Goal: Information Seeking & Learning: Learn about a topic

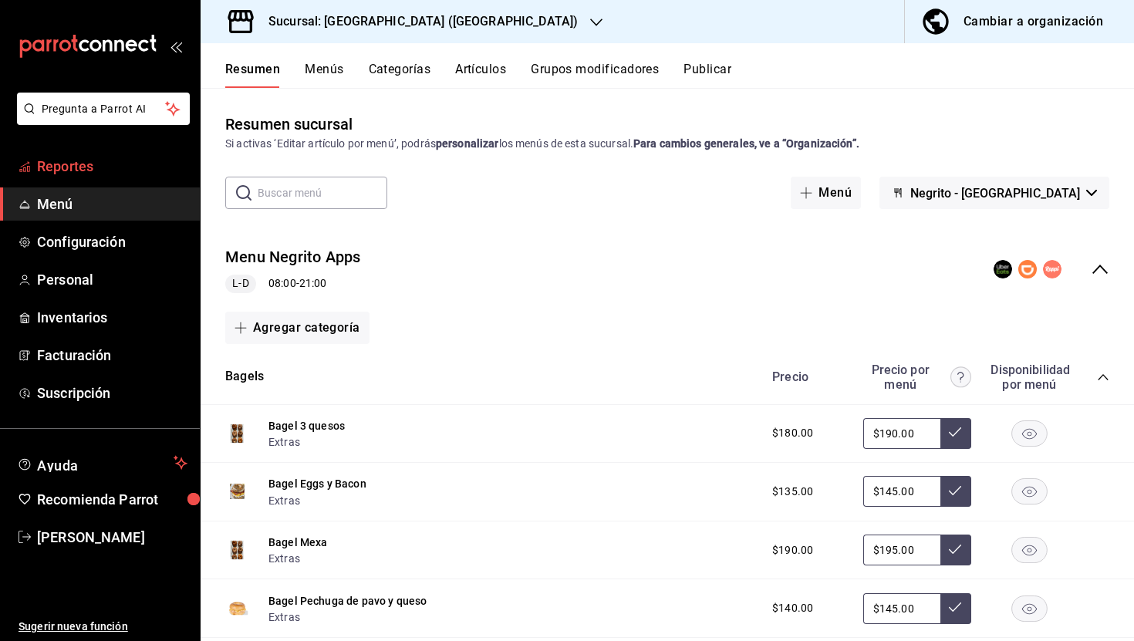
click at [69, 172] on span "Reportes" at bounding box center [112, 166] width 150 height 21
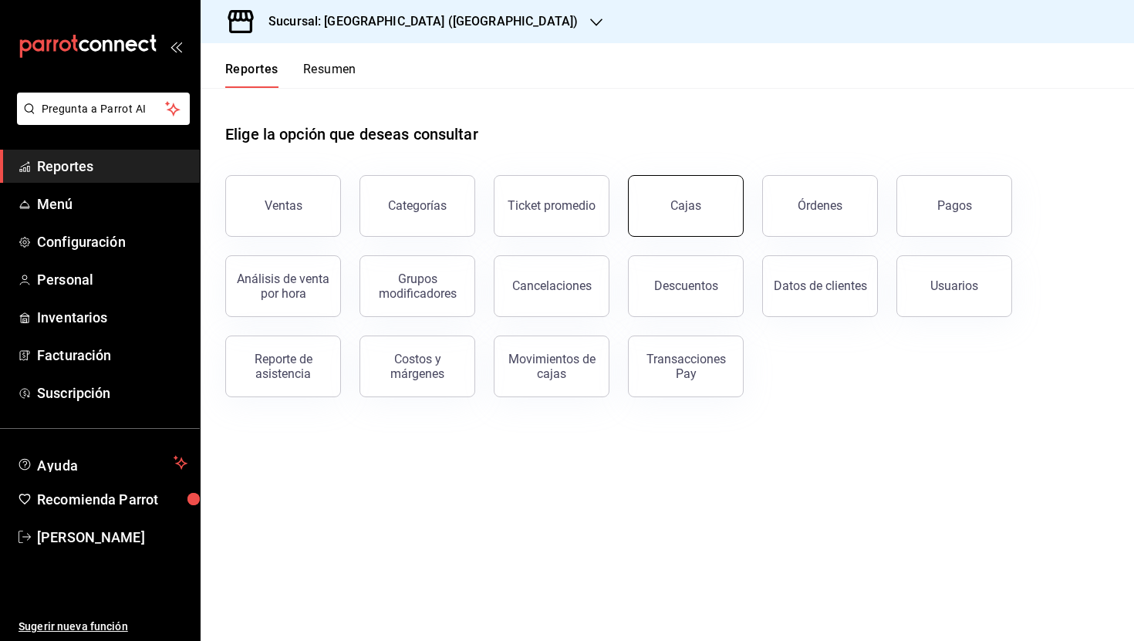
click at [701, 223] on link "Cajas" at bounding box center [686, 206] width 116 height 62
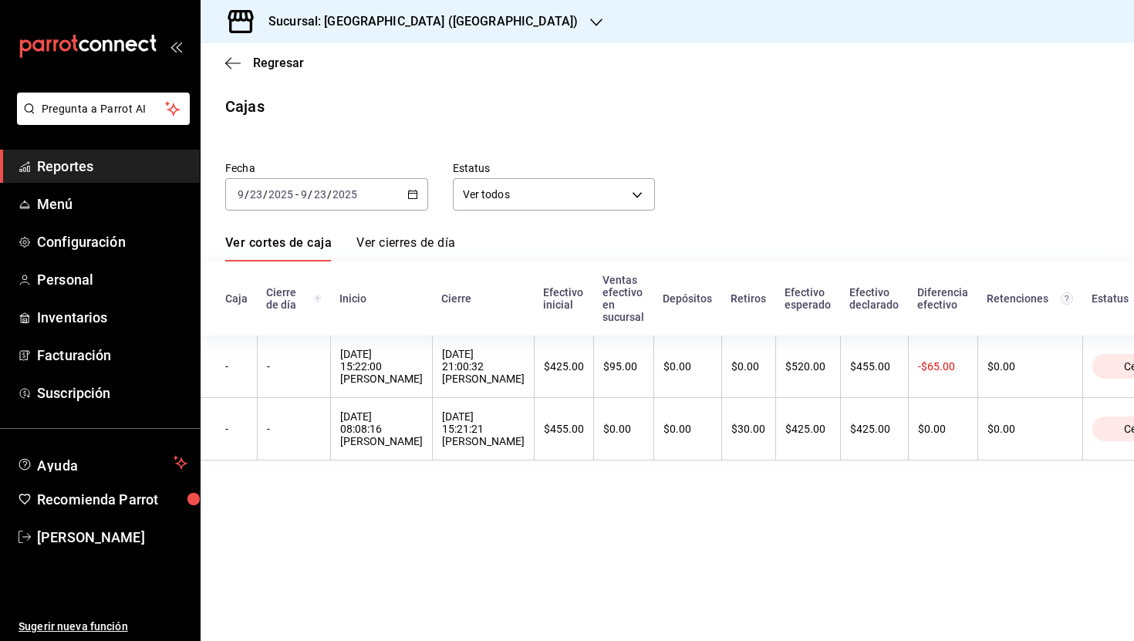
click at [410, 197] on icon "button" at bounding box center [412, 194] width 11 height 11
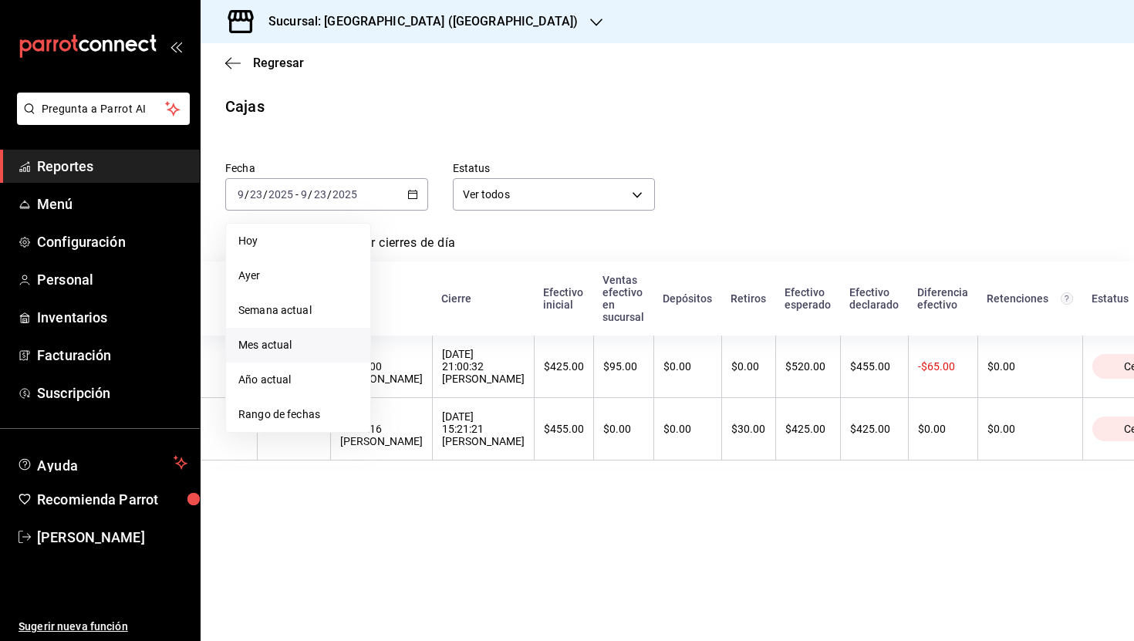
click at [302, 350] on span "Mes actual" at bounding box center [298, 345] width 120 height 16
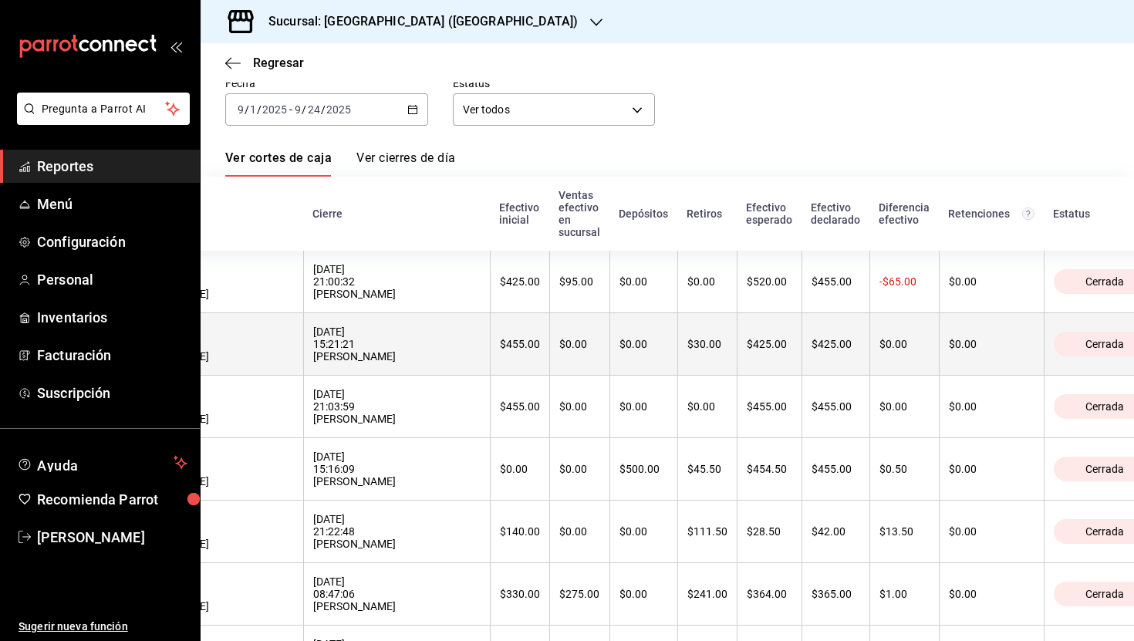
scroll to position [76, 0]
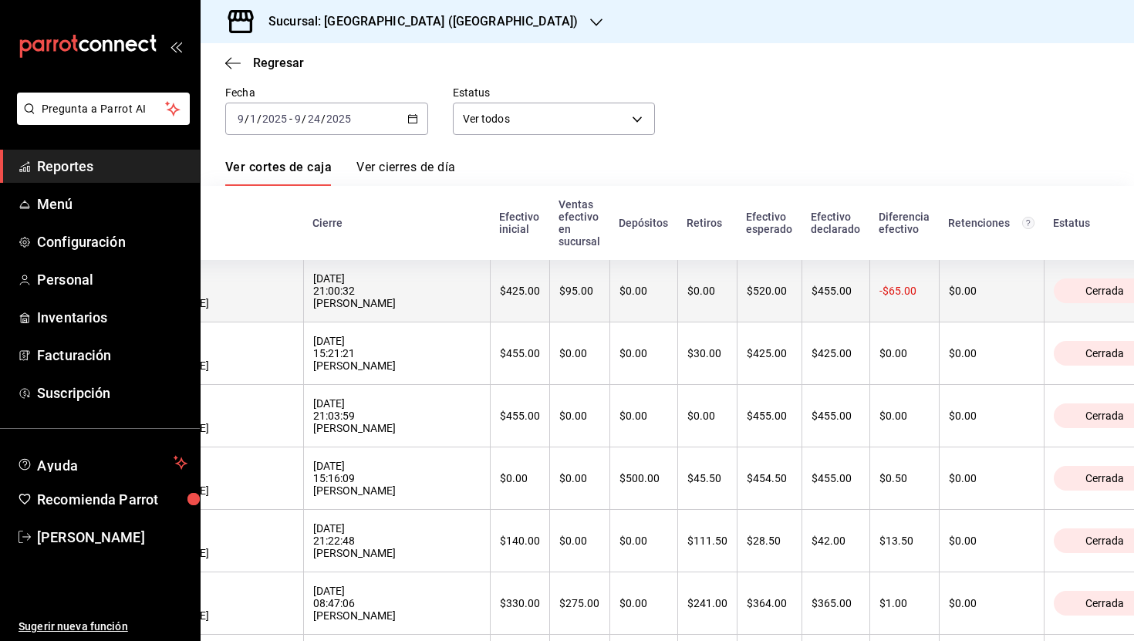
click at [880, 287] on div "-$65.00" at bounding box center [905, 291] width 50 height 12
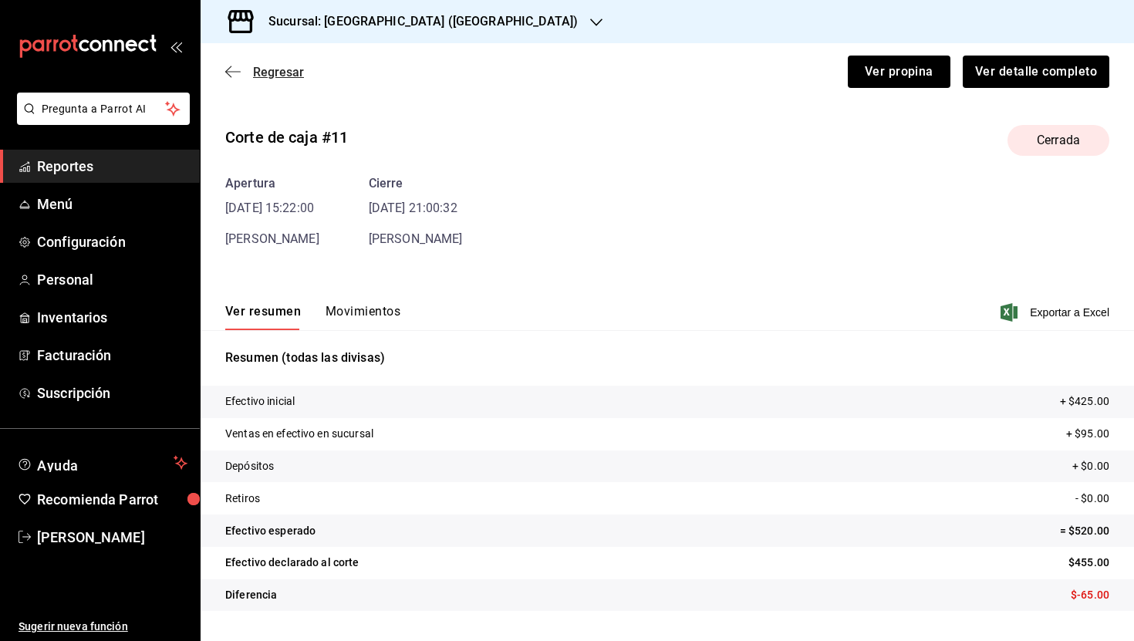
click at [257, 71] on span "Regresar" at bounding box center [278, 72] width 51 height 15
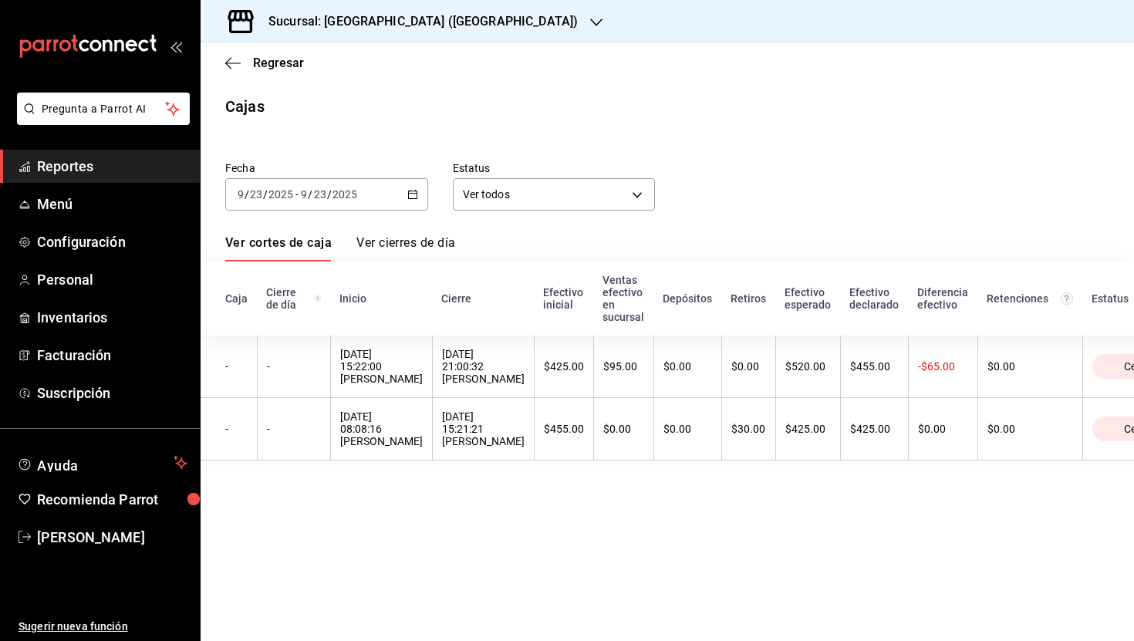
click at [412, 188] on div "[DATE] [DATE] - [DATE] [DATE]" at bounding box center [326, 194] width 203 height 32
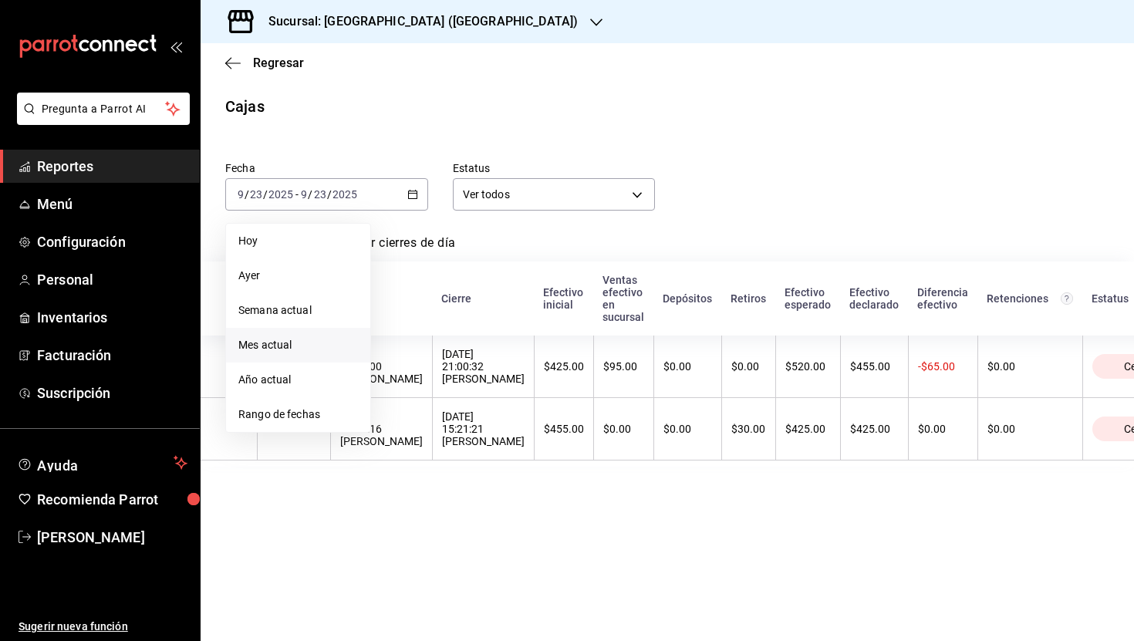
click at [305, 337] on span "Mes actual" at bounding box center [298, 345] width 120 height 16
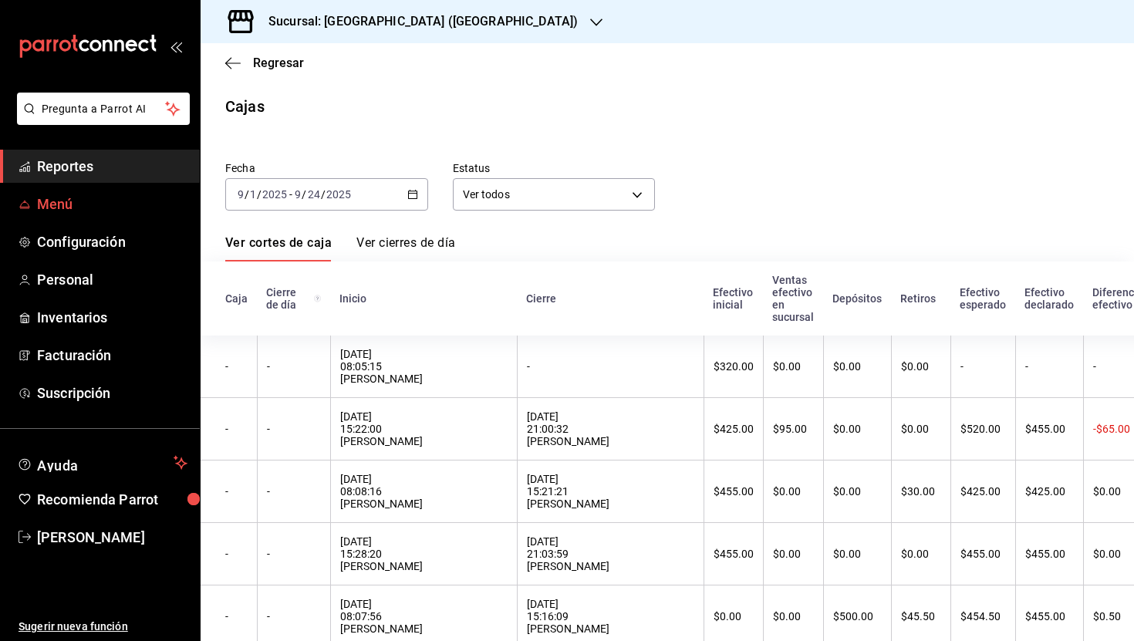
click at [67, 208] on span "Menú" at bounding box center [112, 204] width 150 height 21
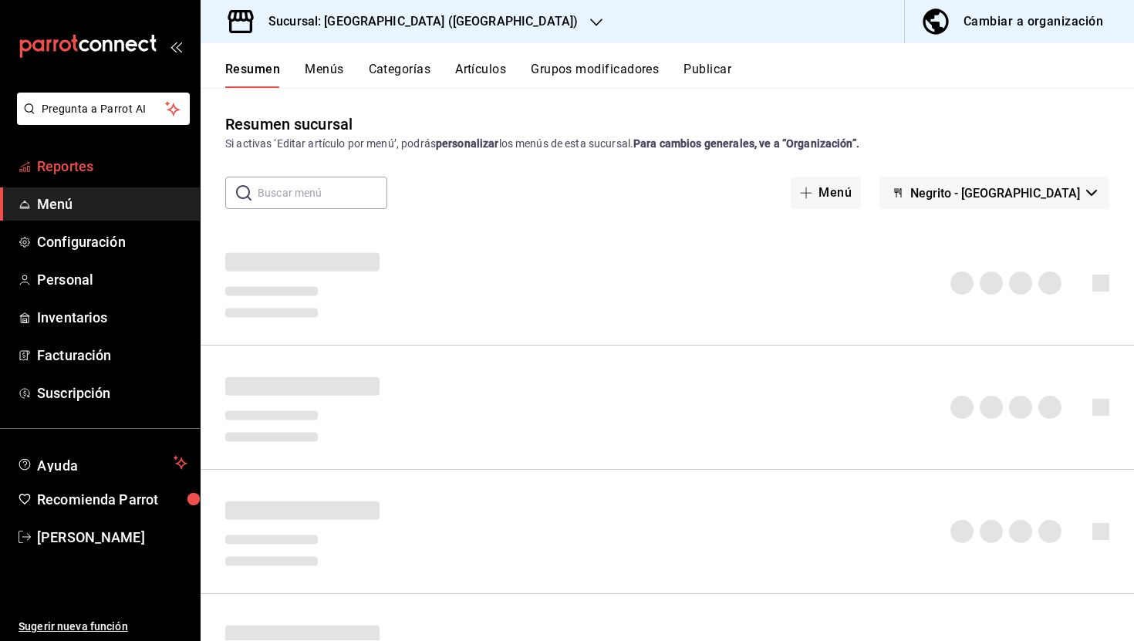
click at [120, 169] on span "Reportes" at bounding box center [112, 166] width 150 height 21
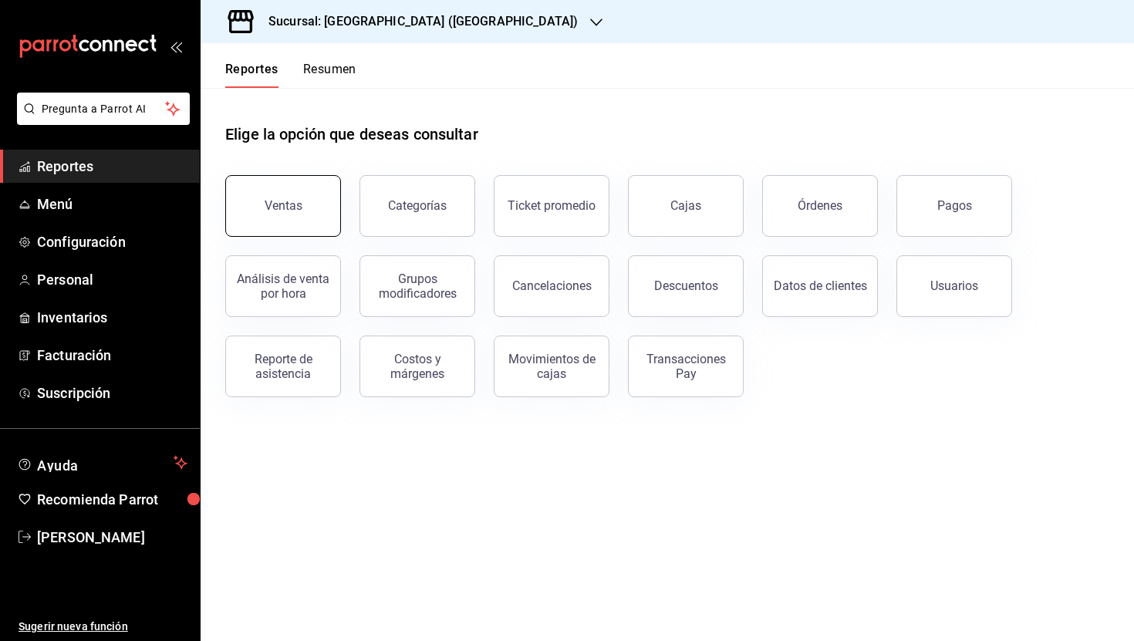
click at [299, 207] on div "Ventas" at bounding box center [284, 205] width 38 height 15
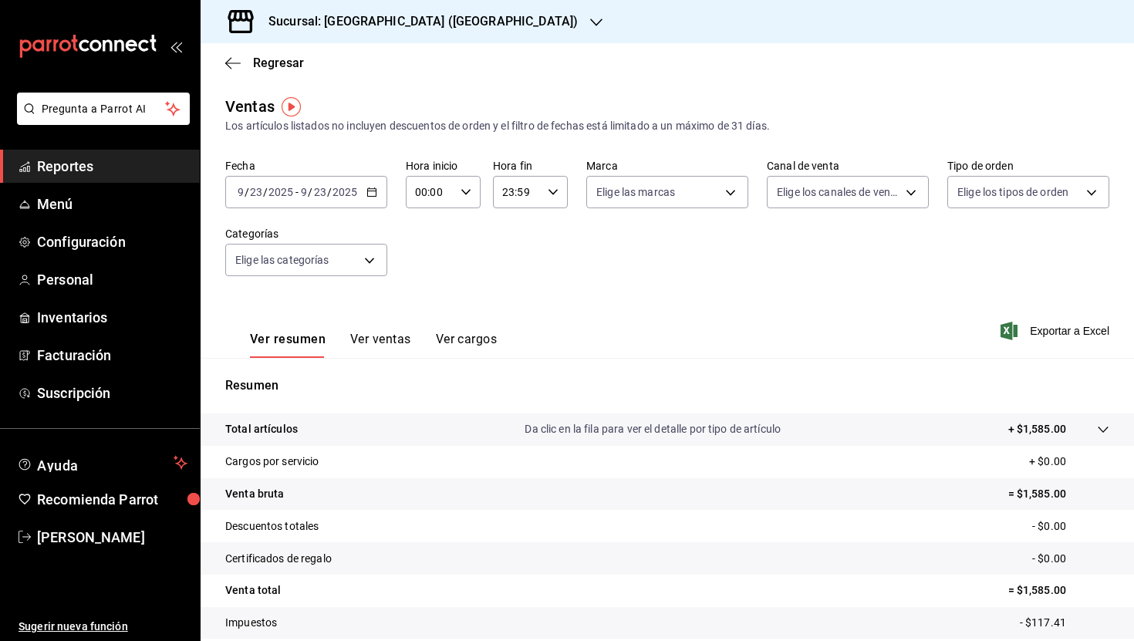
click at [372, 187] on icon "button" at bounding box center [371, 192] width 11 height 11
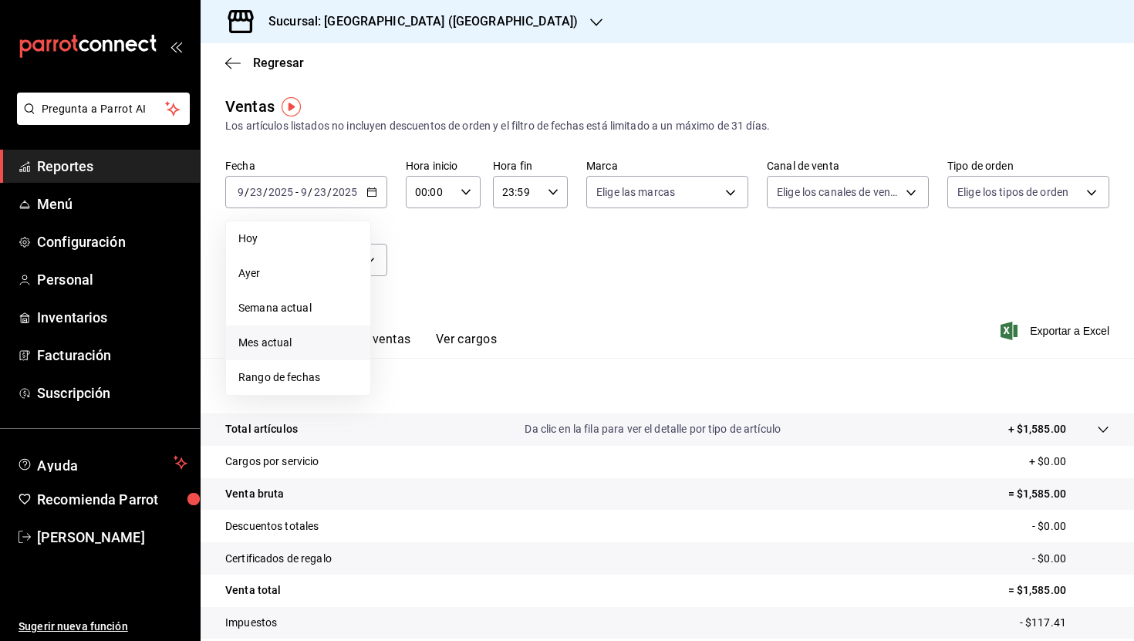
click at [299, 342] on span "Mes actual" at bounding box center [298, 343] width 120 height 16
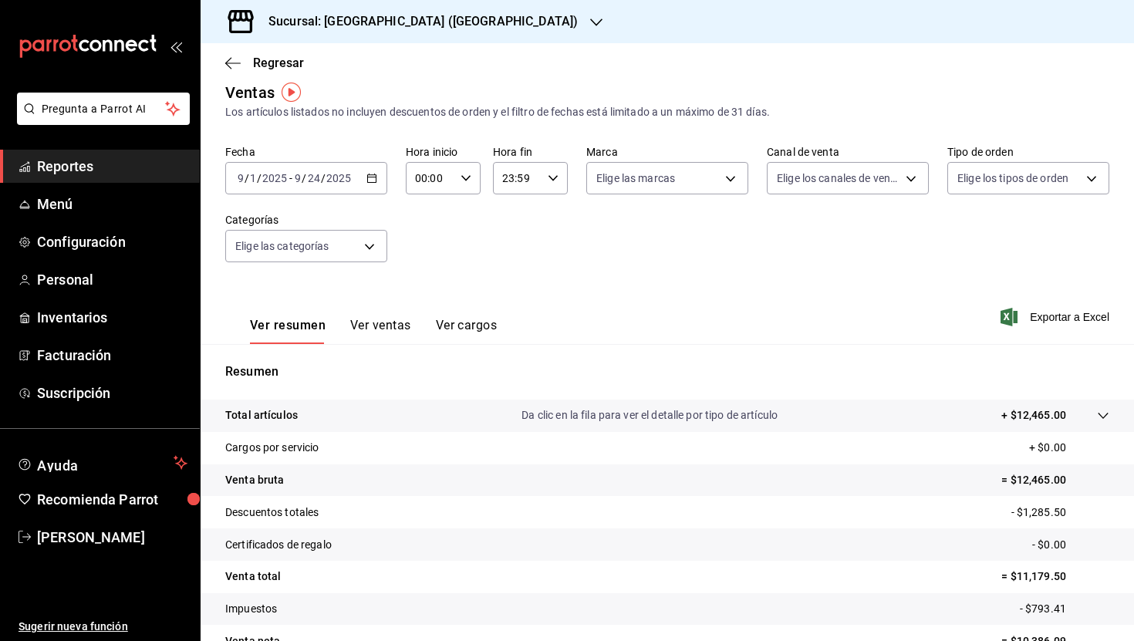
scroll to position [98, 0]
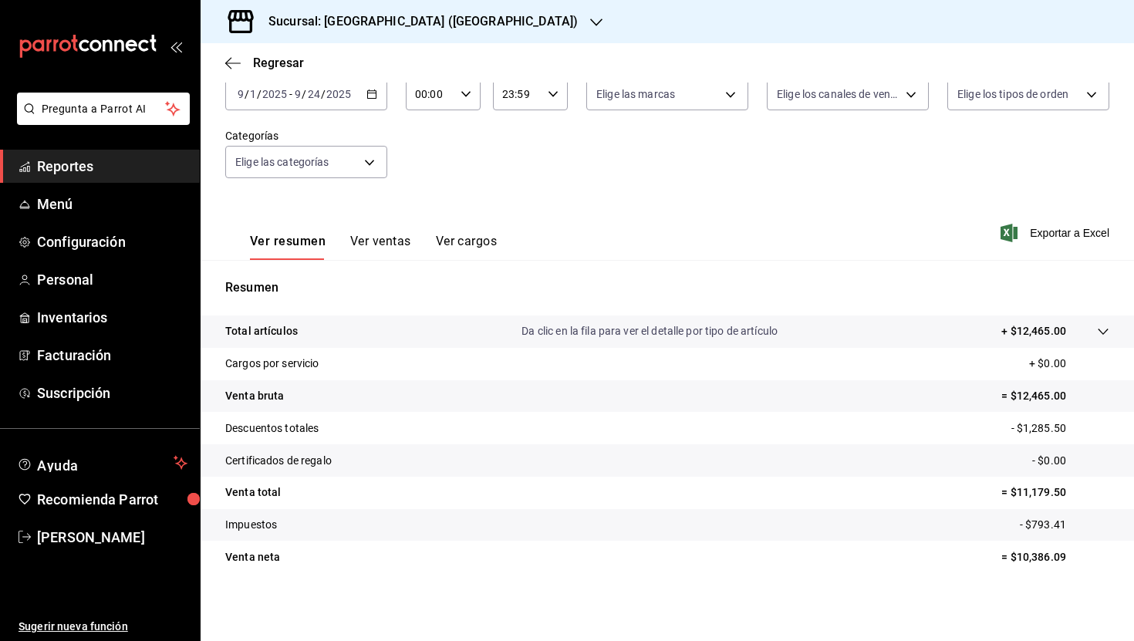
click at [373, 100] on div "[DATE] [DATE] - [DATE] [DATE]" at bounding box center [306, 94] width 162 height 32
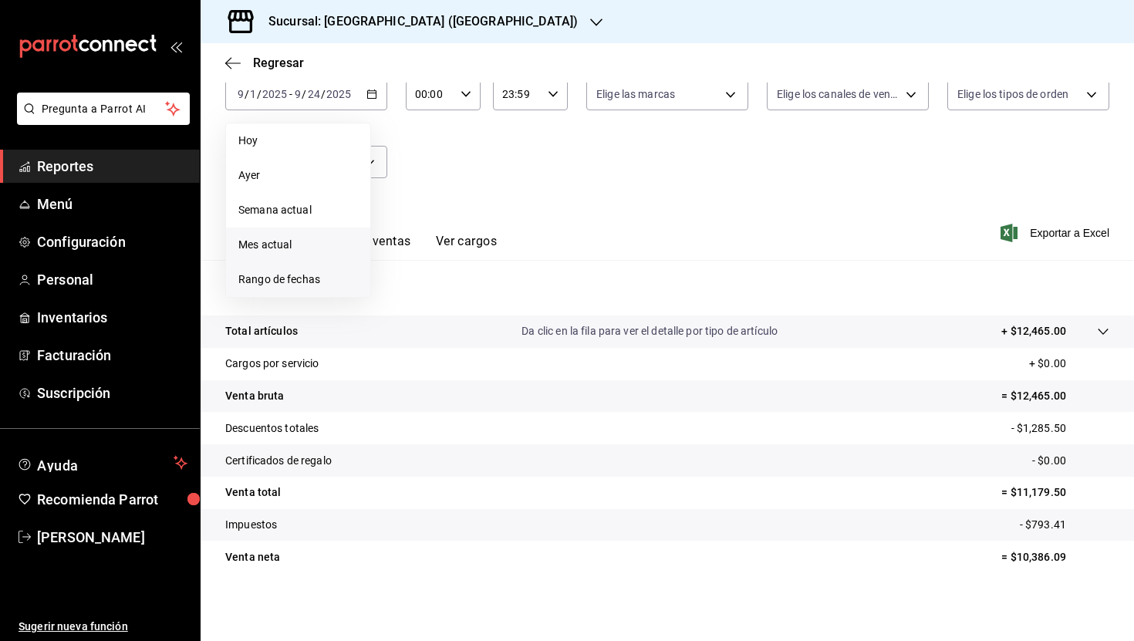
click at [314, 281] on span "Rango de fechas" at bounding box center [298, 280] width 120 height 16
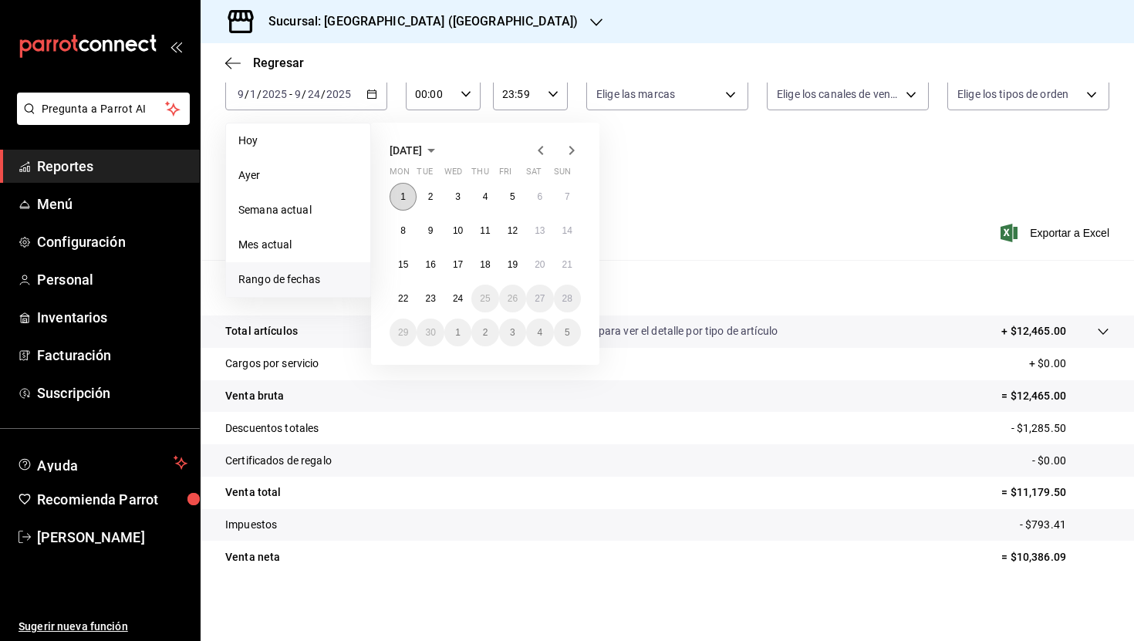
click at [397, 191] on button "1" at bounding box center [403, 197] width 27 height 28
click at [454, 294] on abbr "24" at bounding box center [458, 298] width 10 height 11
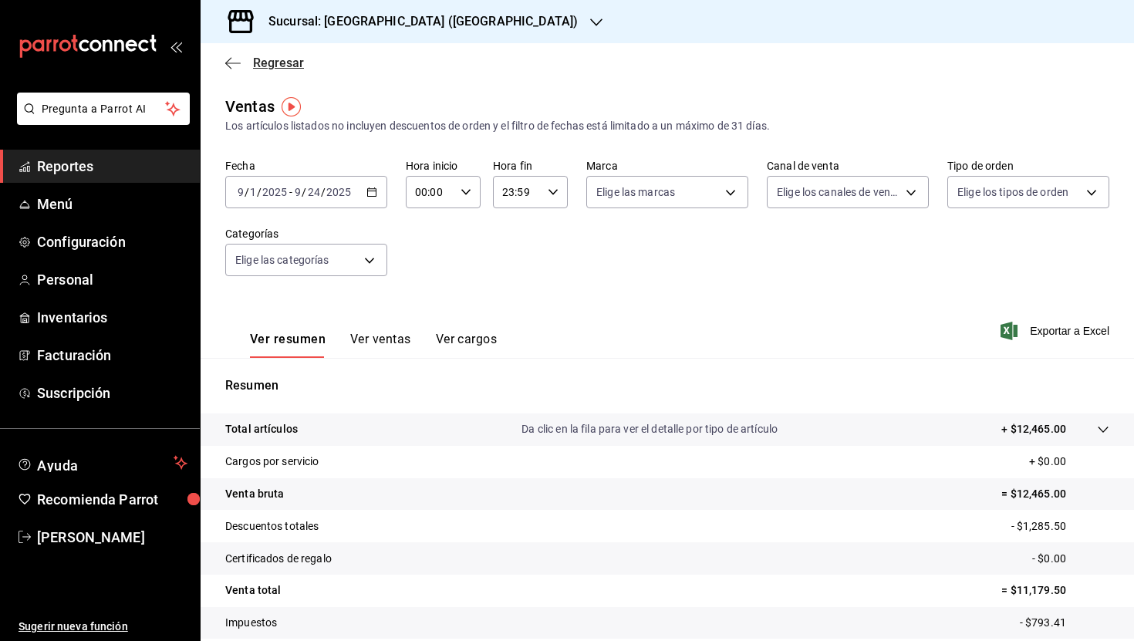
click at [275, 60] on span "Regresar" at bounding box center [278, 63] width 51 height 15
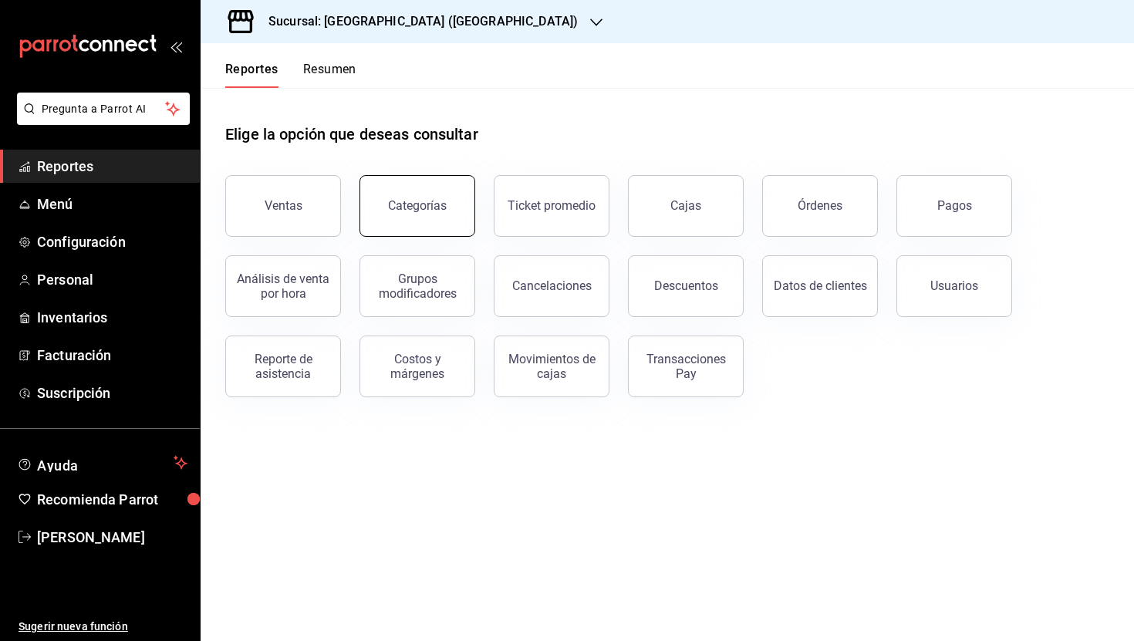
click at [453, 188] on button "Categorías" at bounding box center [418, 206] width 116 height 62
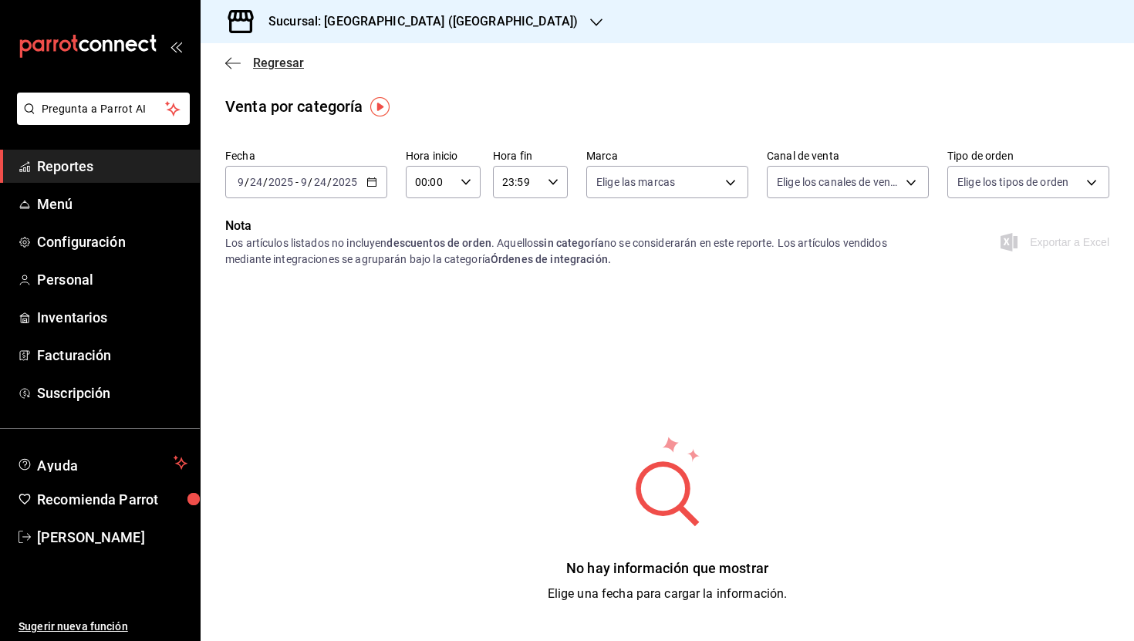
click at [241, 67] on span "Regresar" at bounding box center [264, 63] width 79 height 15
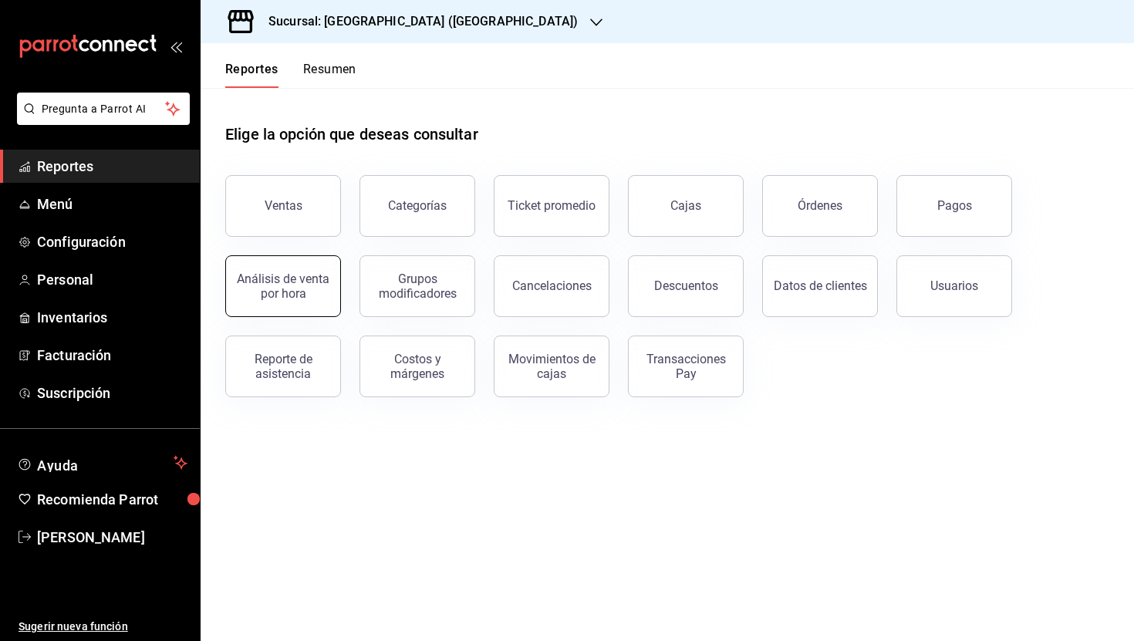
click at [296, 285] on div "Análisis de venta por hora" at bounding box center [283, 286] width 96 height 29
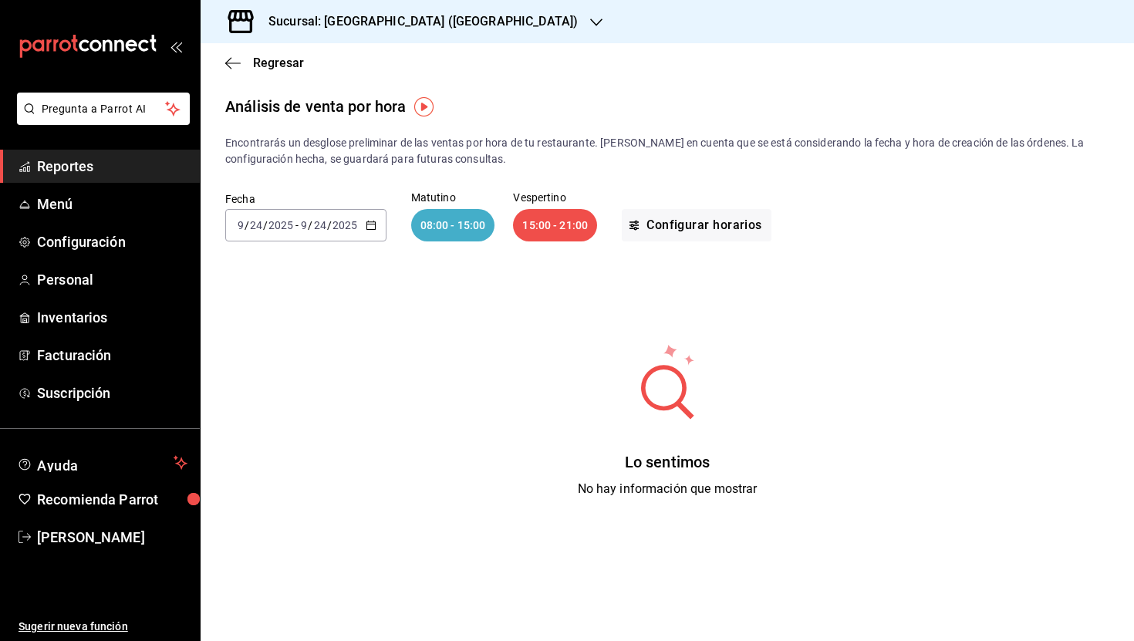
click at [367, 225] on icon "button" at bounding box center [371, 225] width 11 height 11
click at [309, 380] on span "Mes actual" at bounding box center [298, 376] width 120 height 16
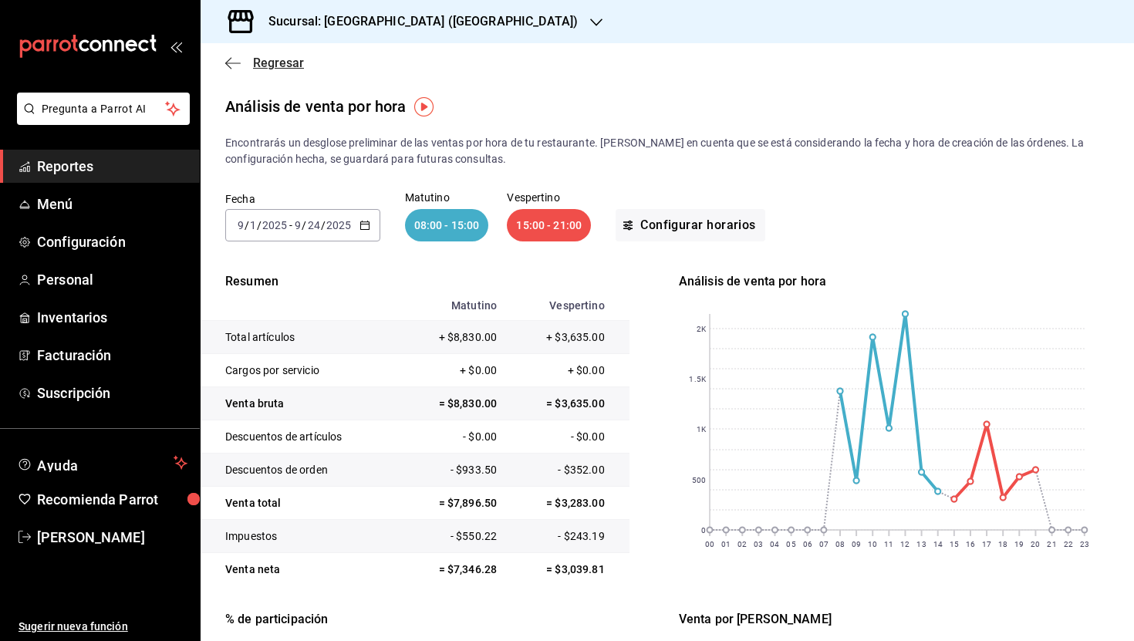
click at [274, 66] on span "Regresar" at bounding box center [278, 63] width 51 height 15
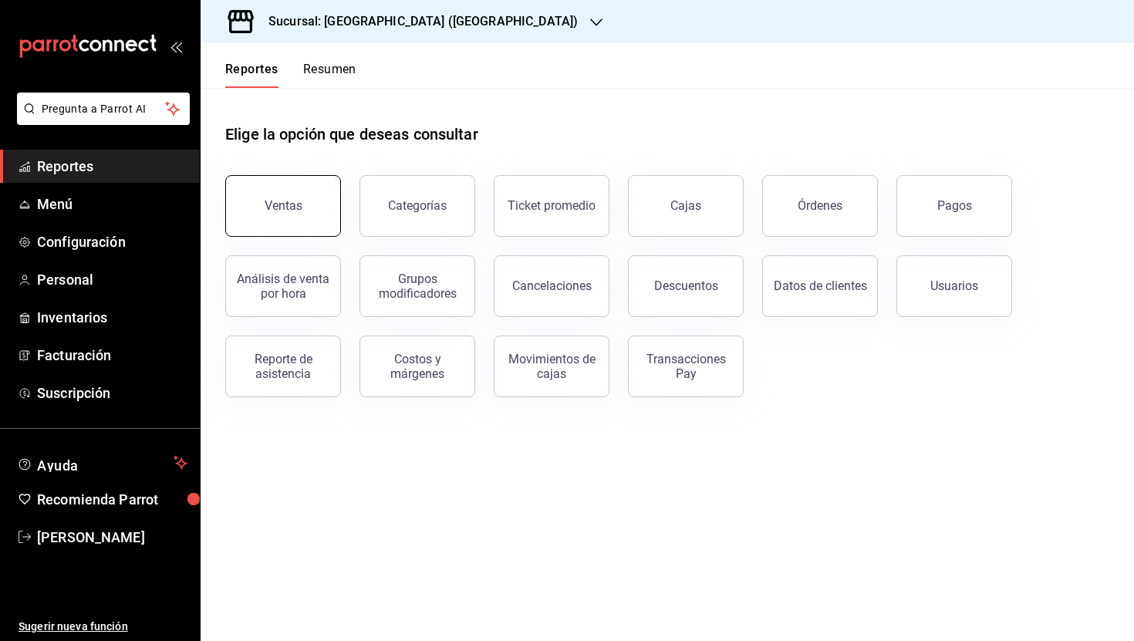
click at [303, 197] on button "Ventas" at bounding box center [283, 206] width 116 height 62
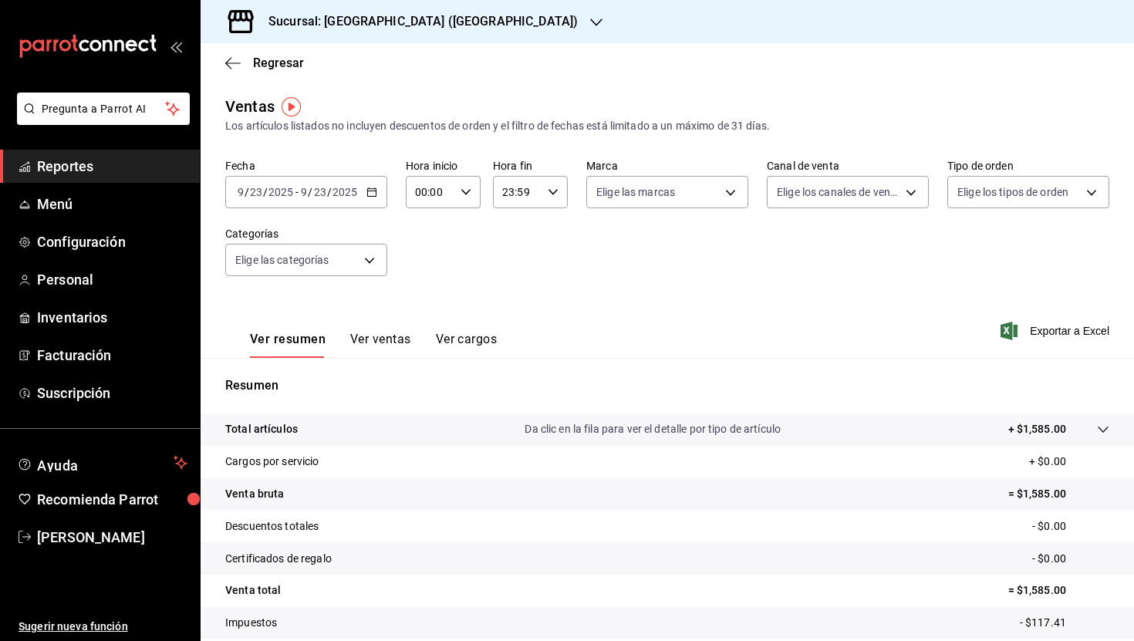
click at [369, 187] on icon "button" at bounding box center [371, 192] width 11 height 11
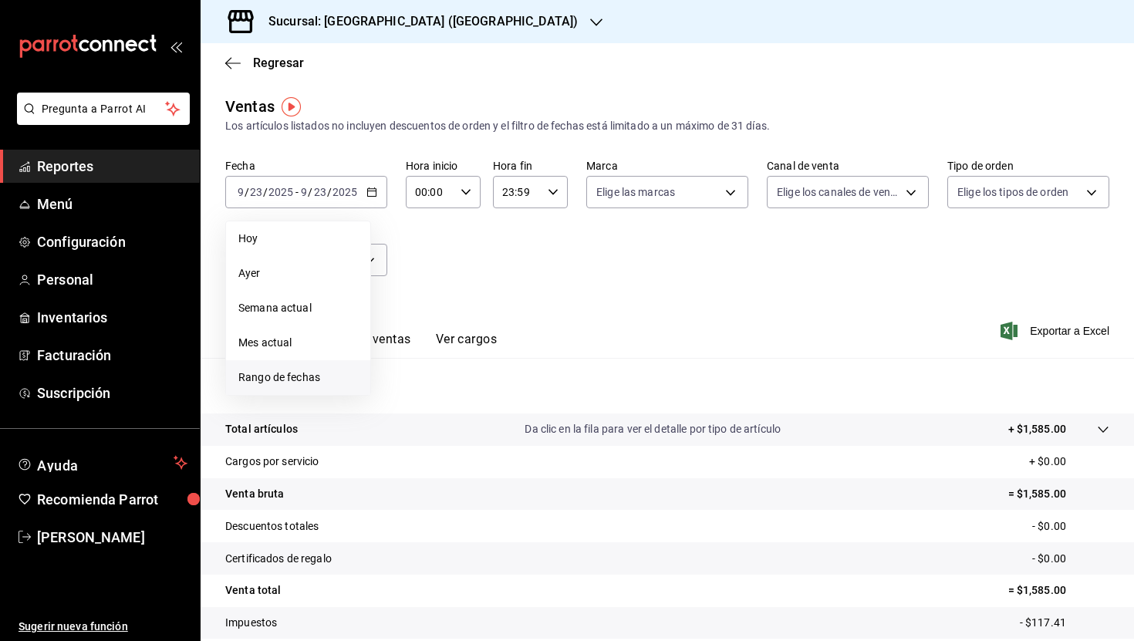
click at [303, 371] on span "Rango de fechas" at bounding box center [298, 378] width 120 height 16
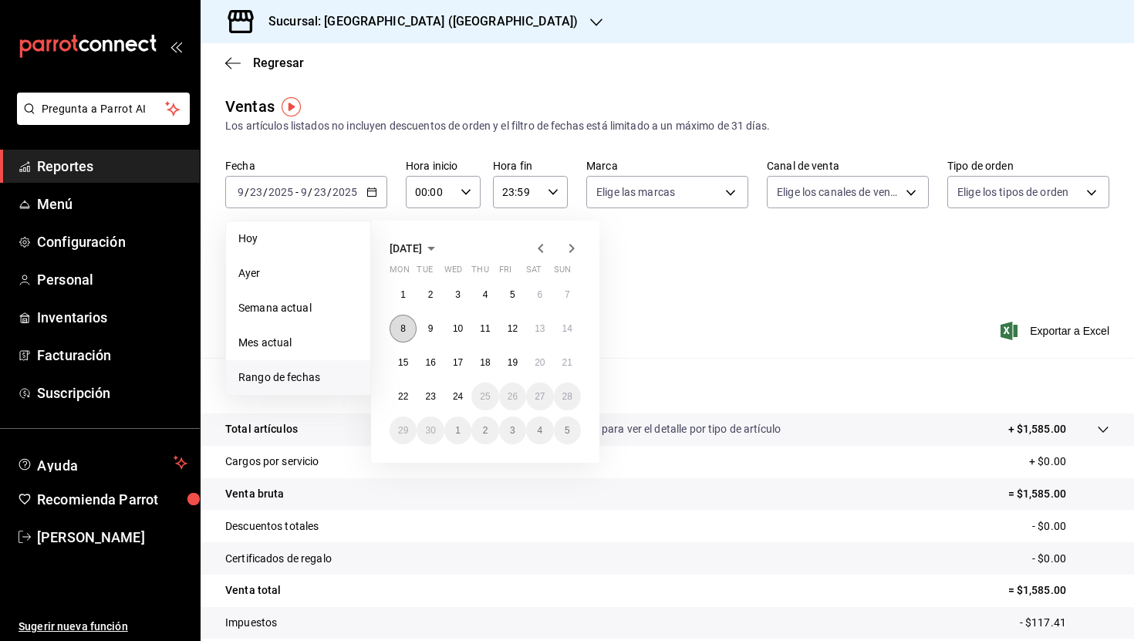
click at [403, 327] on abbr "8" at bounding box center [402, 328] width 5 height 11
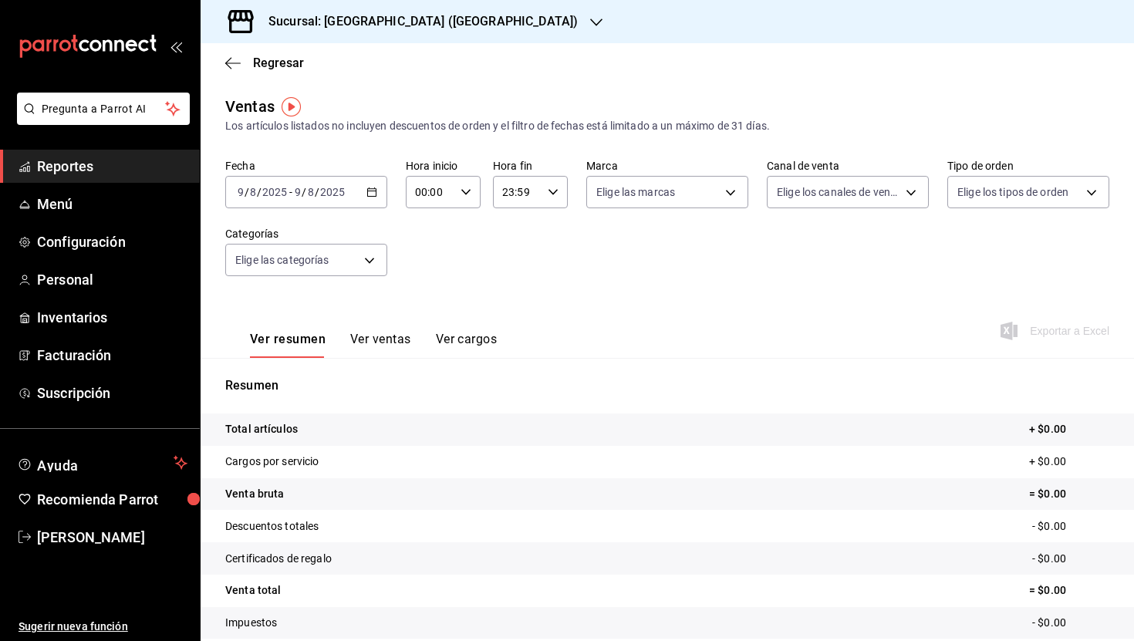
click at [373, 192] on icon "button" at bounding box center [371, 192] width 11 height 11
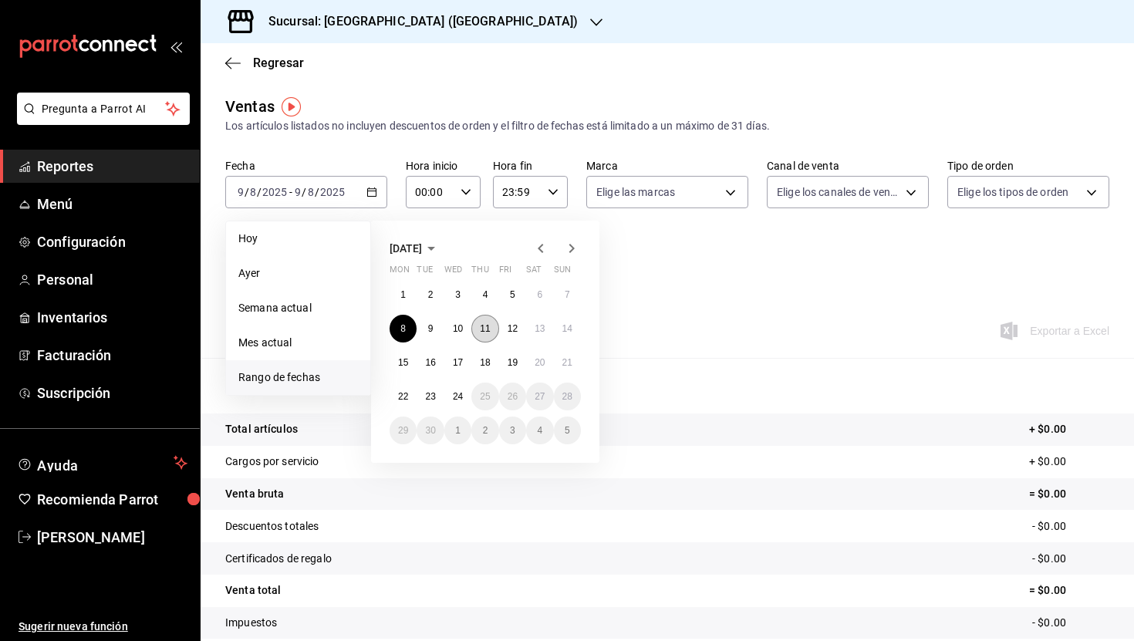
click at [484, 329] on abbr "11" at bounding box center [485, 328] width 10 height 11
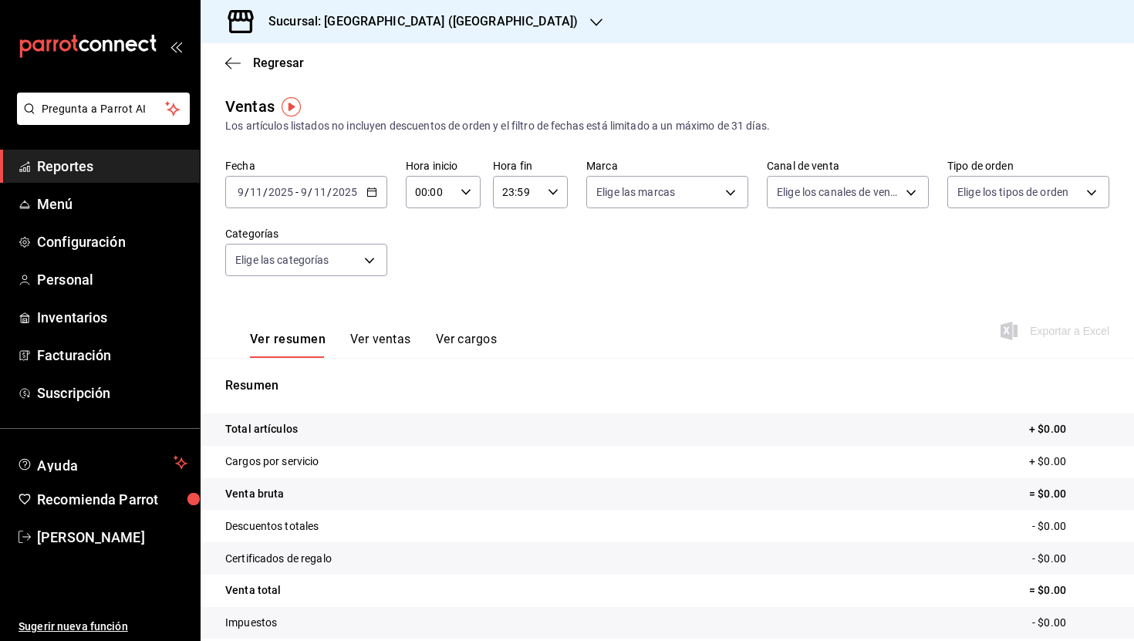
click at [372, 187] on icon "button" at bounding box center [371, 192] width 11 height 11
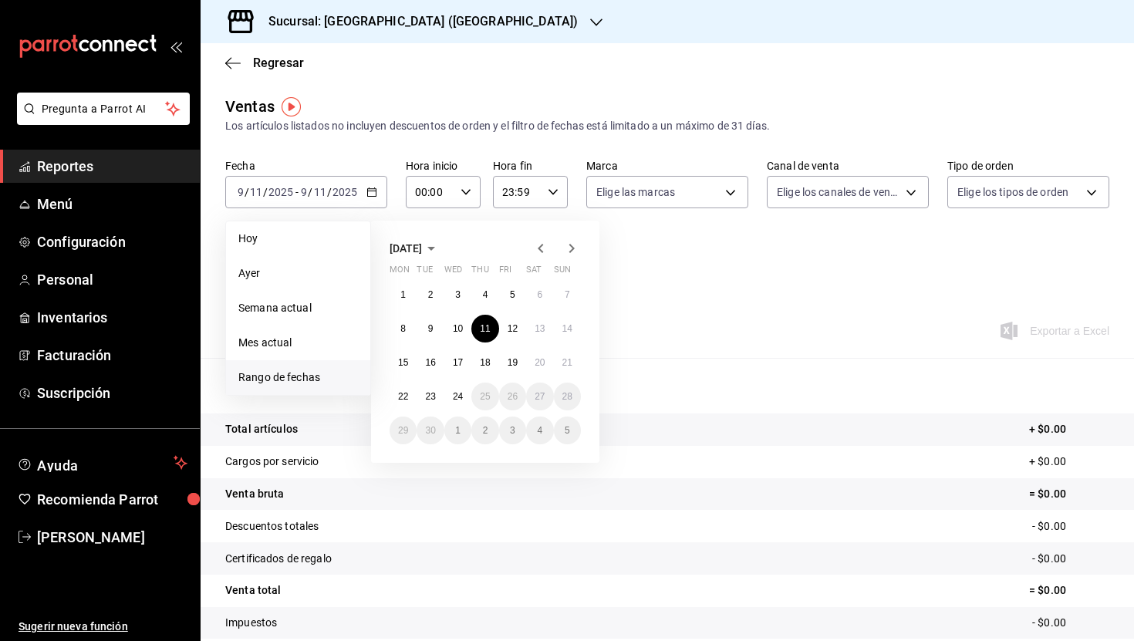
click at [404, 347] on div "1 2 3 4 5 6 7 8 9 10 11 12 13 14 15 16 17 18 19 20 21 22 23 24 25 26 27 28 29 3…" at bounding box center [485, 363] width 191 height 164
click at [404, 363] on abbr "15" at bounding box center [403, 362] width 10 height 11
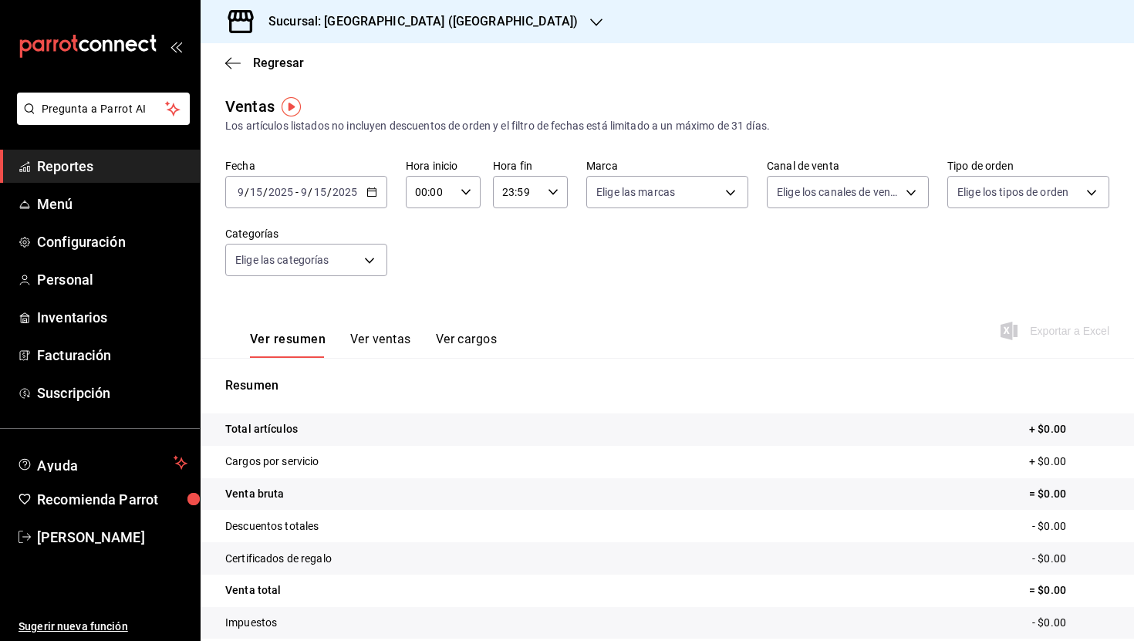
click at [371, 191] on icon "button" at bounding box center [371, 192] width 11 height 11
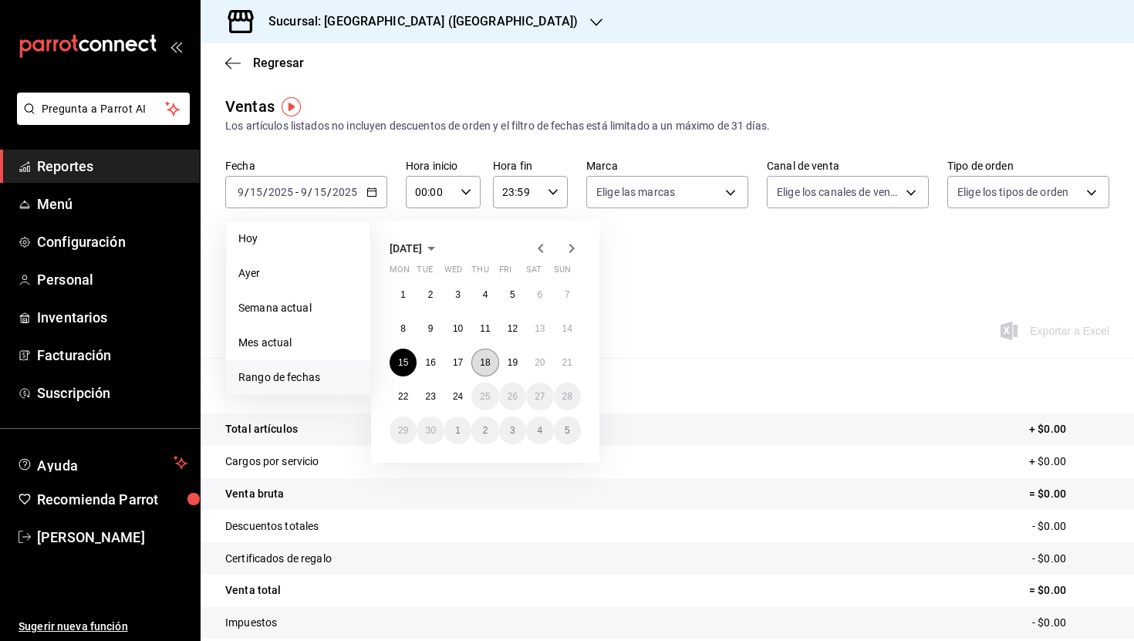
click at [486, 363] on abbr "18" at bounding box center [485, 362] width 10 height 11
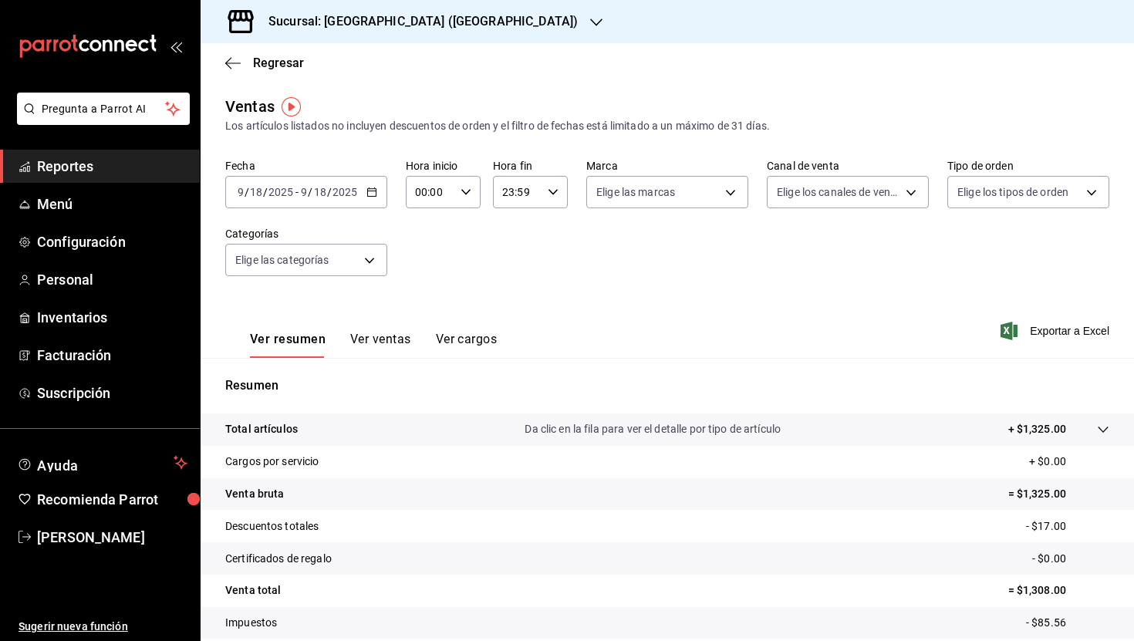
click at [361, 187] on div "[DATE] [DATE] - [DATE] [DATE]" at bounding box center [306, 192] width 162 height 32
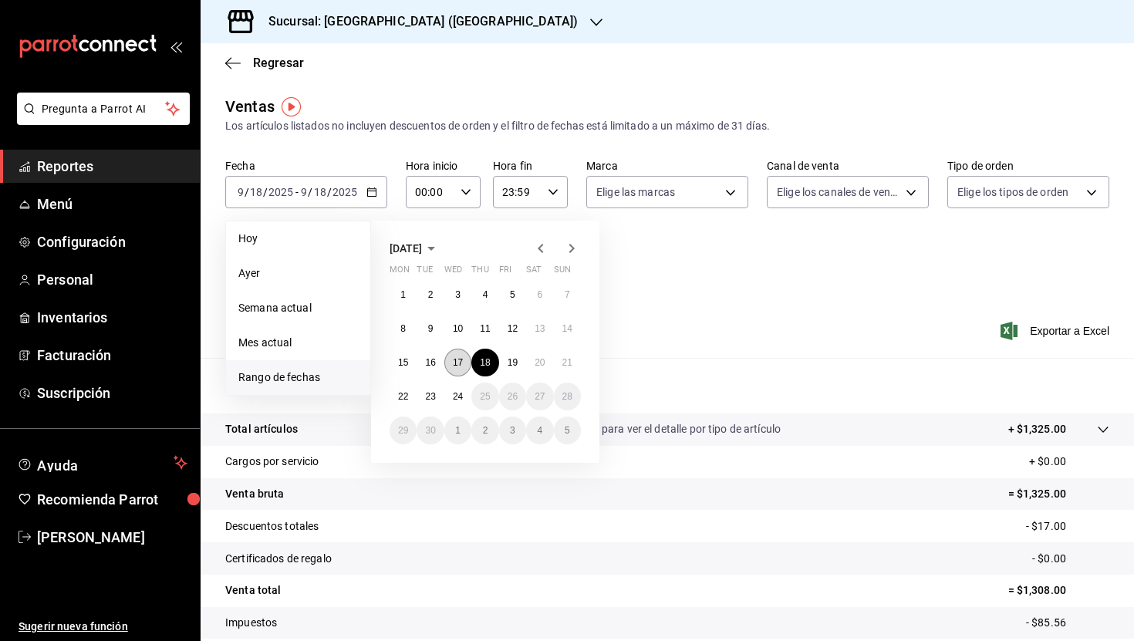
click at [447, 357] on button "17" at bounding box center [457, 363] width 27 height 28
click at [456, 360] on abbr "17" at bounding box center [458, 362] width 10 height 11
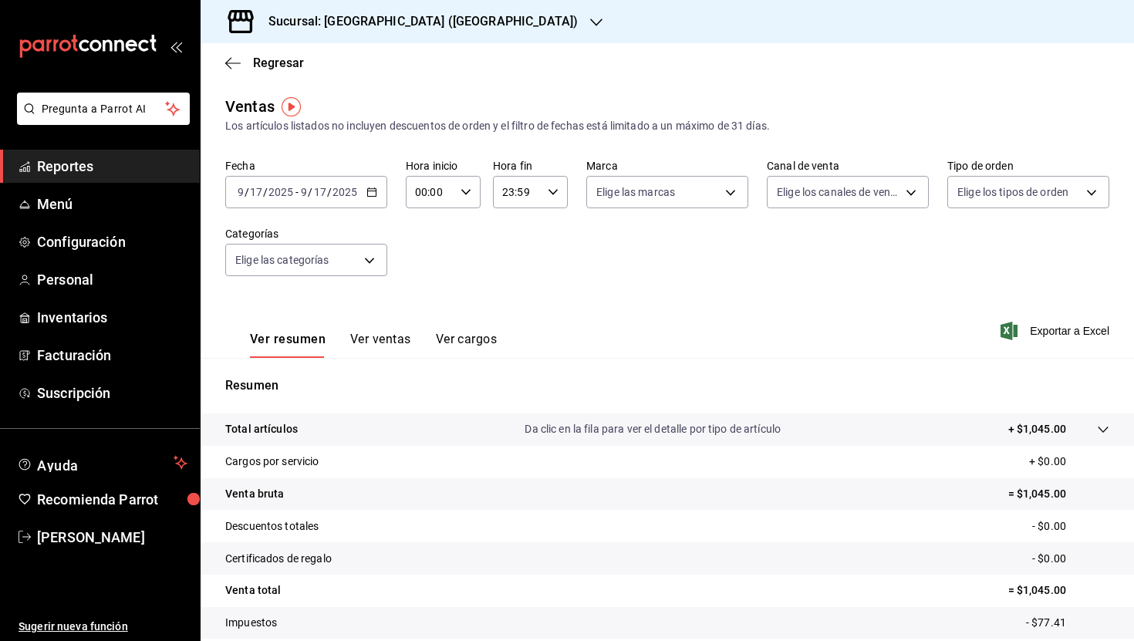
click at [371, 190] on icon "button" at bounding box center [371, 192] width 11 height 11
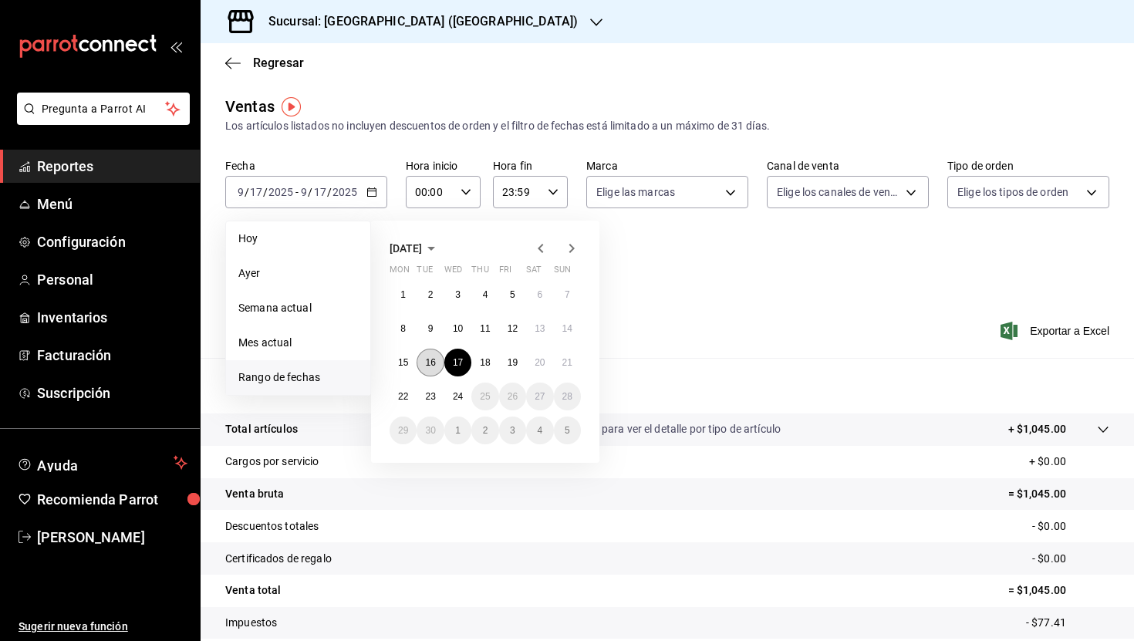
click at [431, 359] on abbr "16" at bounding box center [430, 362] width 10 height 11
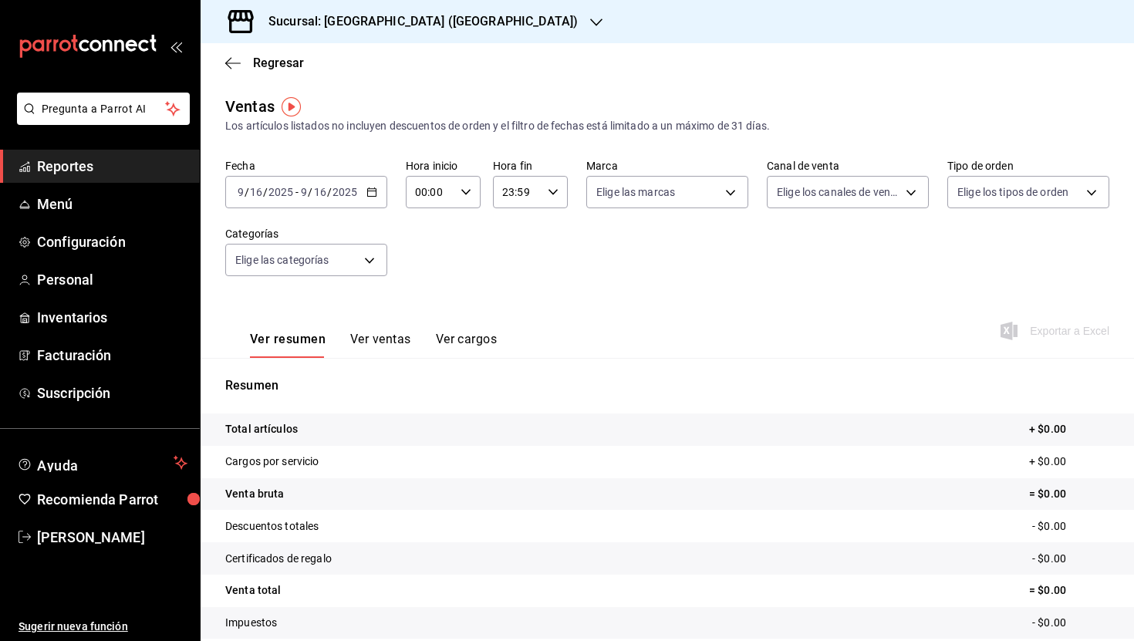
click at [366, 191] on icon "button" at bounding box center [371, 192] width 11 height 11
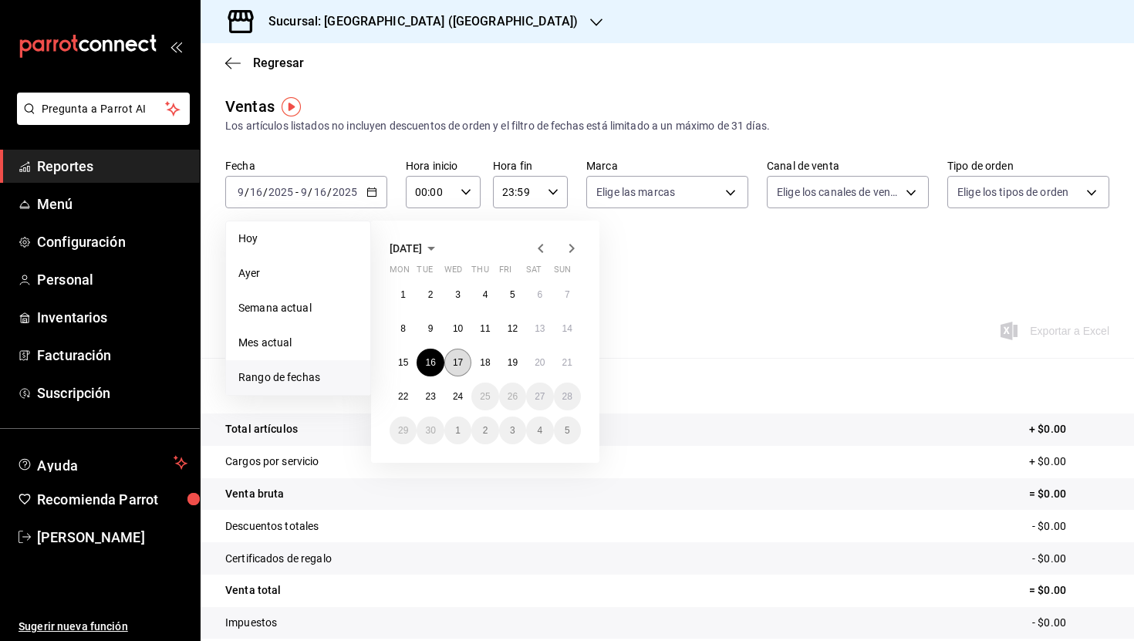
click at [464, 366] on button "17" at bounding box center [457, 363] width 27 height 28
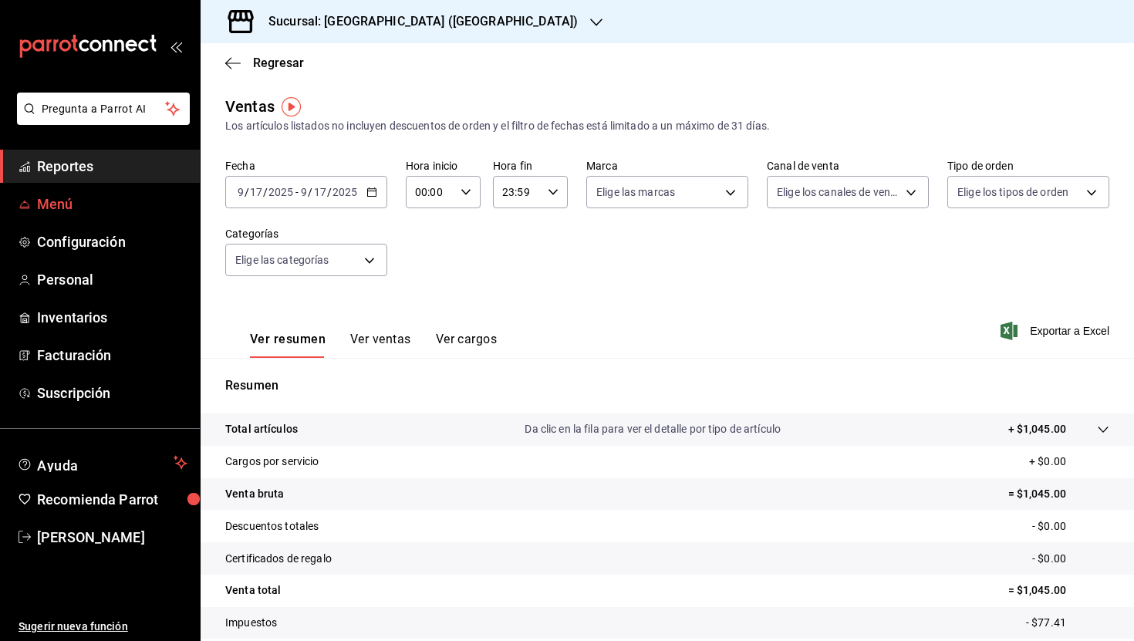
click at [62, 199] on span "Menú" at bounding box center [112, 204] width 150 height 21
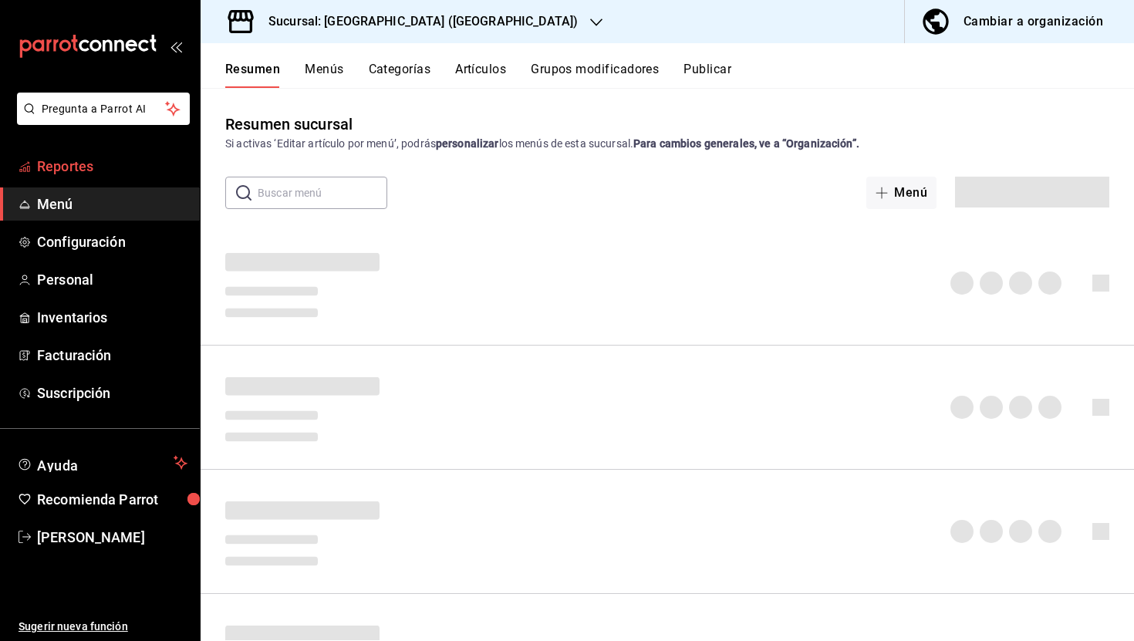
click at [62, 164] on span "Reportes" at bounding box center [112, 166] width 150 height 21
